Goal: Task Accomplishment & Management: Manage account settings

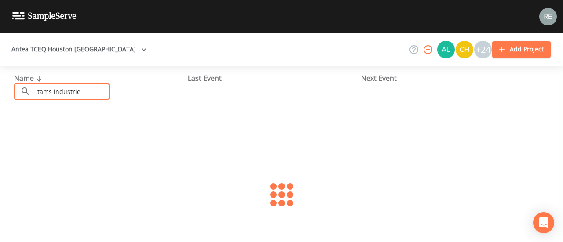
click at [83, 91] on input "tams industrie" at bounding box center [71, 92] width 75 height 16
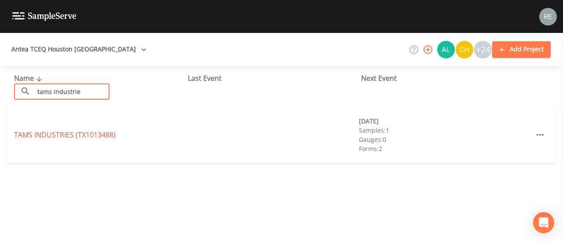
type input "tams industrie"
click at [77, 139] on link "TAMS INDUSTRIES (TX1013488)" at bounding box center [65, 135] width 102 height 10
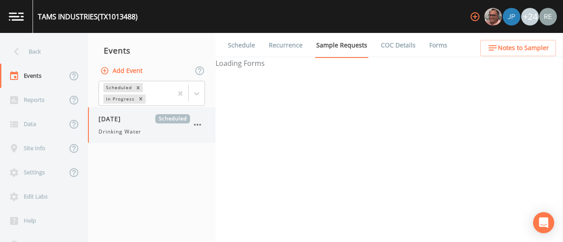
click at [126, 118] on span "[DATE]" at bounding box center [113, 118] width 29 height 9
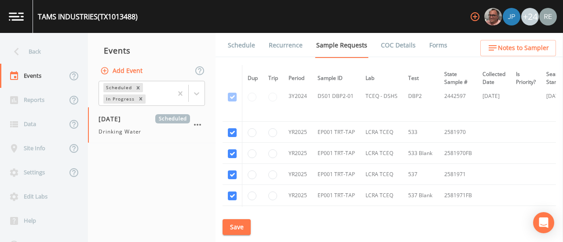
scroll to position [195, 0]
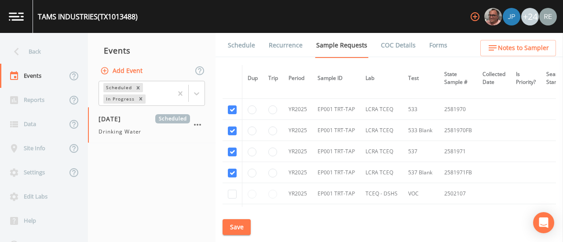
click at [242, 45] on link "Schedule" at bounding box center [241, 45] width 30 height 25
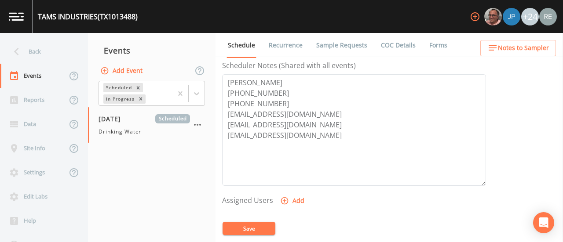
scroll to position [258, 0]
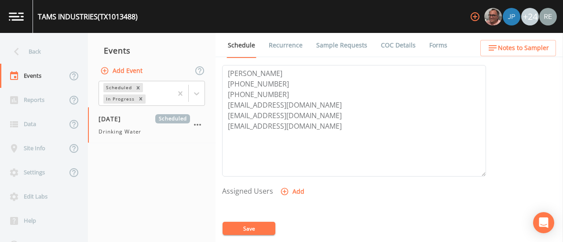
click at [299, 190] on button "Add" at bounding box center [292, 192] width 29 height 16
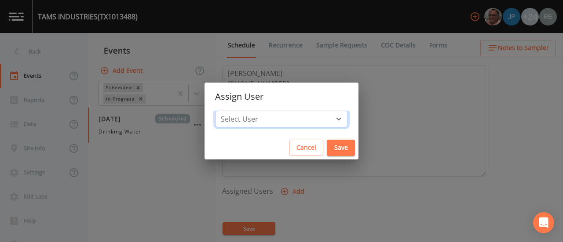
click at [302, 120] on select "Select User [PERSON_NAME] [PERSON_NAME] [PERSON_NAME] [PERSON_NAME] [PERSON_NAM…" at bounding box center [281, 119] width 133 height 17
select select "cda467bf-2385-465e-b0d0-2ef008f7967e"
click at [235, 111] on select "Select User [PERSON_NAME] [PERSON_NAME] [PERSON_NAME] [PERSON_NAME] [PERSON_NAM…" at bounding box center [281, 119] width 133 height 17
click at [328, 141] on button "Save" at bounding box center [341, 148] width 28 height 16
select select
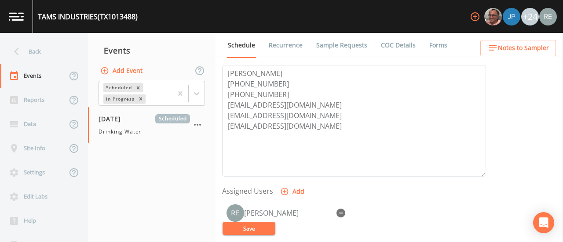
click at [266, 228] on button "Save" at bounding box center [249, 228] width 53 height 13
click at [40, 47] on div "Back" at bounding box center [39, 52] width 79 height 24
